Goal: Check status

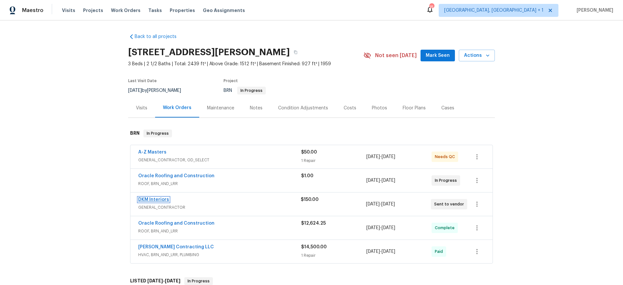
click at [151, 199] on link "DKM Interiors" at bounding box center [153, 199] width 31 height 5
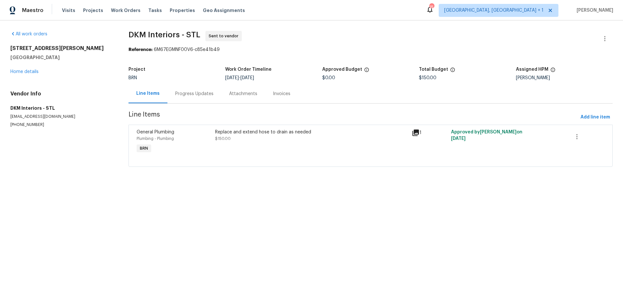
click at [174, 94] on div "Progress Updates" at bounding box center [194, 93] width 54 height 19
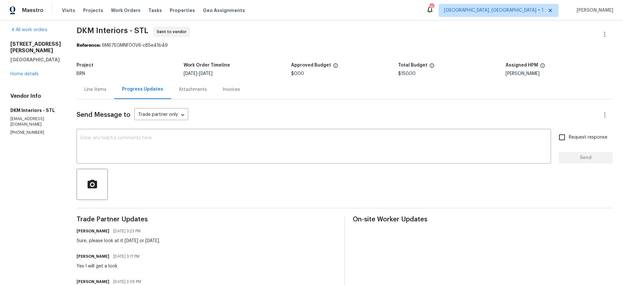
scroll to position [2, 0]
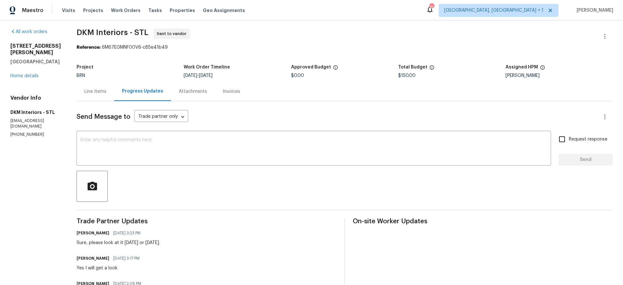
click at [77, 83] on div "Line Items" at bounding box center [96, 91] width 38 height 19
